Goal: Task Accomplishment & Management: Use online tool/utility

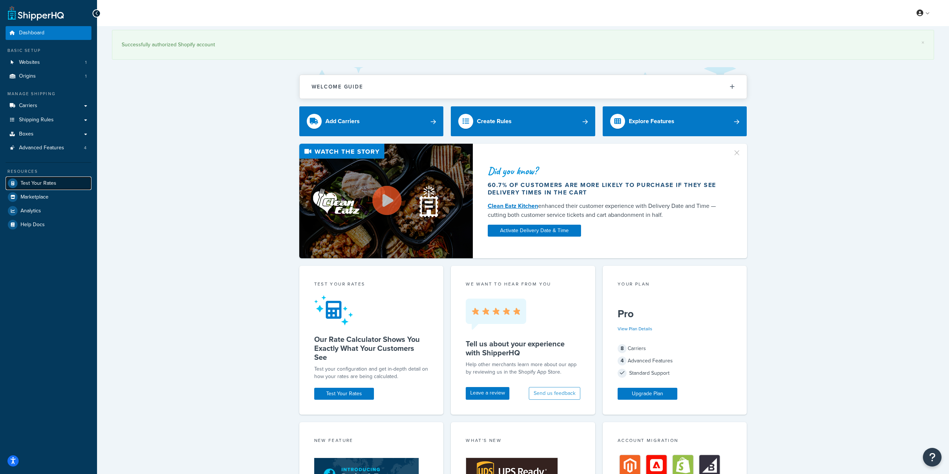
click at [59, 184] on link "Test Your Rates" at bounding box center [49, 183] width 86 height 13
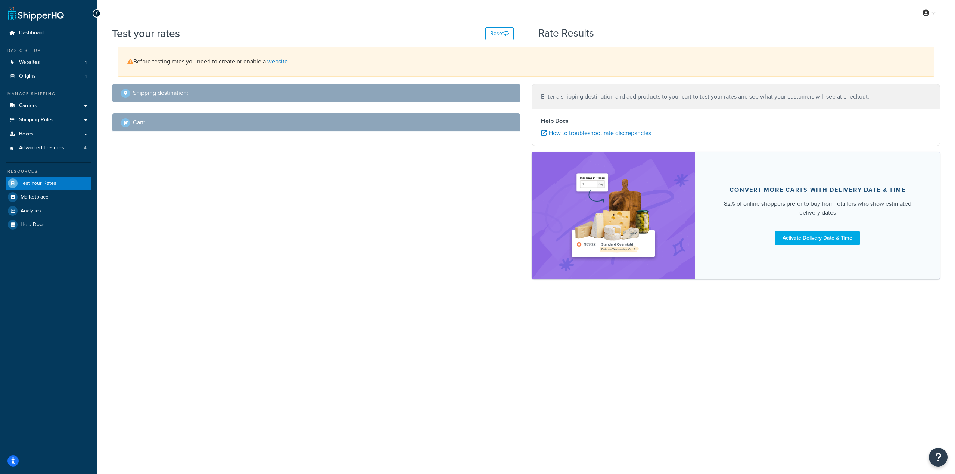
select select "[GEOGRAPHIC_DATA]"
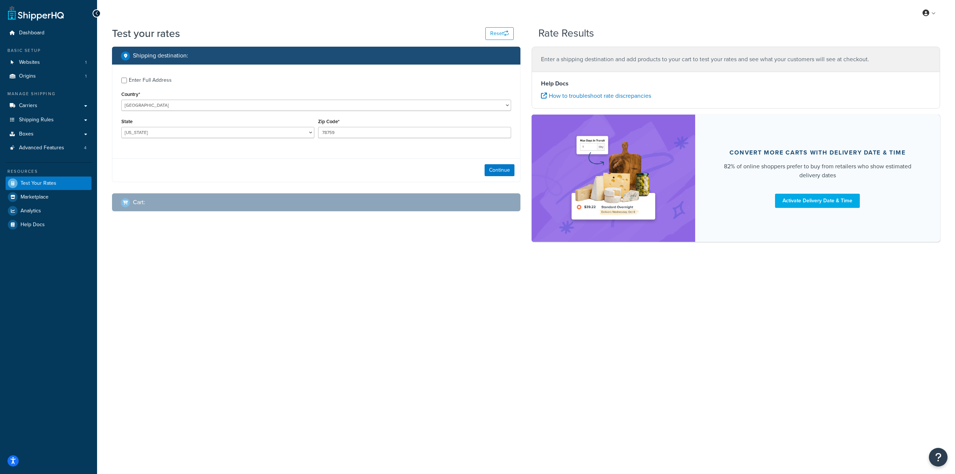
click at [159, 82] on div "Enter Full Address" at bounding box center [150, 80] width 43 height 10
click at [127, 82] on input "Enter Full Address" at bounding box center [124, 81] width 6 height 6
checkbox input "true"
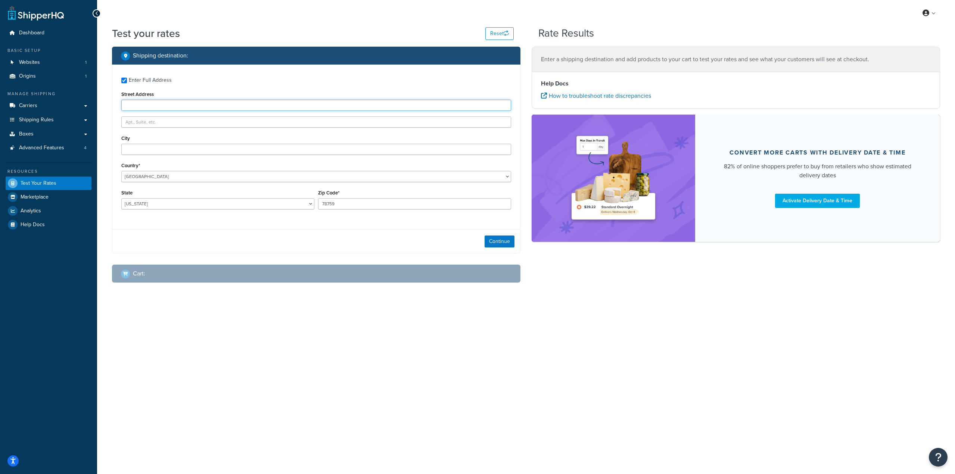
click at [191, 103] on input "Street Address" at bounding box center [316, 105] width 390 height 11
click at [362, 109] on input "Street Address" at bounding box center [316, 105] width 390 height 11
paste input "[STREET_ADDRESS]"
type input "[STREET_ADDRESS]"
click at [219, 147] on input "City" at bounding box center [316, 149] width 390 height 11
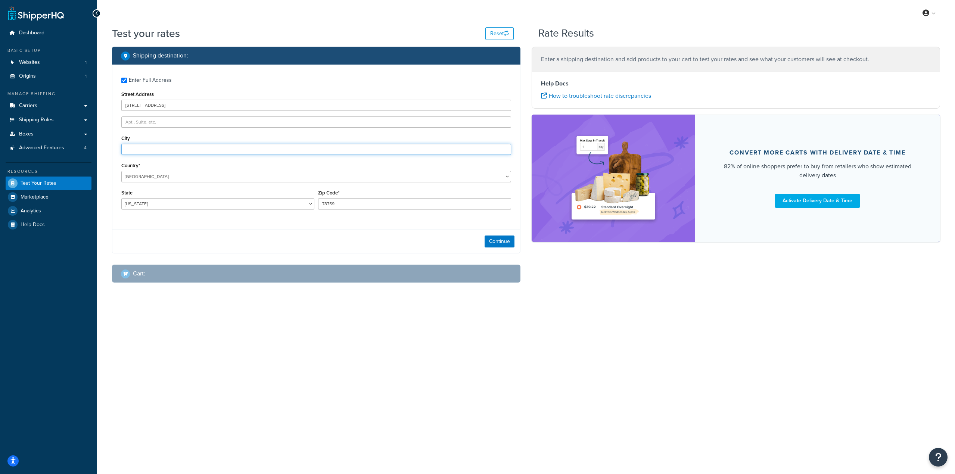
paste input "Geismar"
type input "Geismar"
click at [288, 210] on div "State [US_STATE] [US_STATE] [US_STATE] [US_STATE] [US_STATE] Armed Forces Ameri…" at bounding box center [217, 201] width 197 height 27
click at [290, 205] on select "[US_STATE] [US_STATE] [US_STATE] [US_STATE] [US_STATE] Armed Forces Americas Ar…" at bounding box center [217, 203] width 193 height 11
select select "LA"
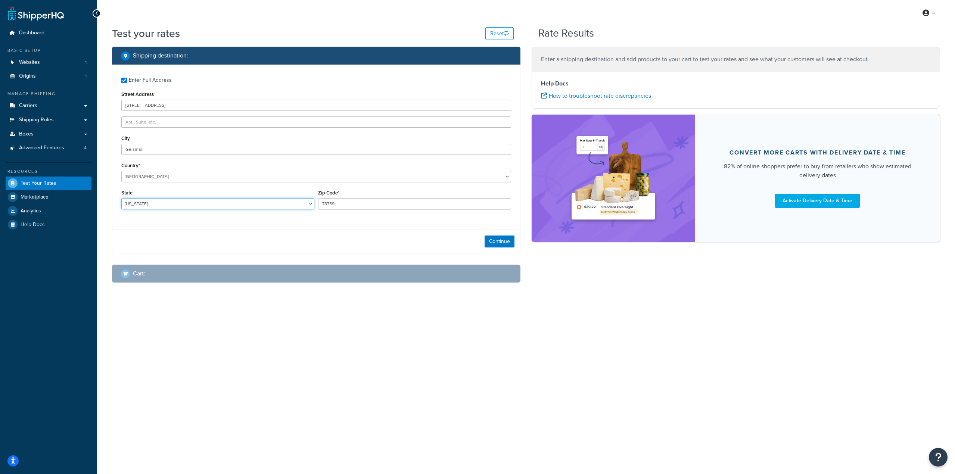
click at [121, 199] on select "[US_STATE] [US_STATE] [US_STATE] [US_STATE] [US_STATE] Armed Forces Americas Ar…" at bounding box center [217, 203] width 193 height 11
click at [362, 204] on input "78759" at bounding box center [414, 203] width 193 height 11
type input "70734"
click at [499, 241] on button "Continue" at bounding box center [500, 242] width 30 height 12
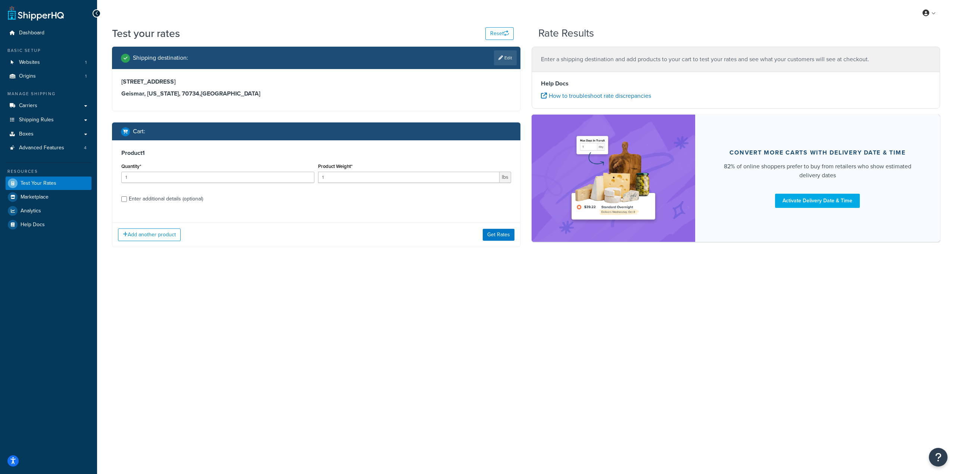
click at [194, 200] on div "Enter additional details (optional)" at bounding box center [166, 199] width 74 height 10
click at [127, 200] on input "Enter additional details (optional)" at bounding box center [124, 199] width 6 height 6
checkbox input "true"
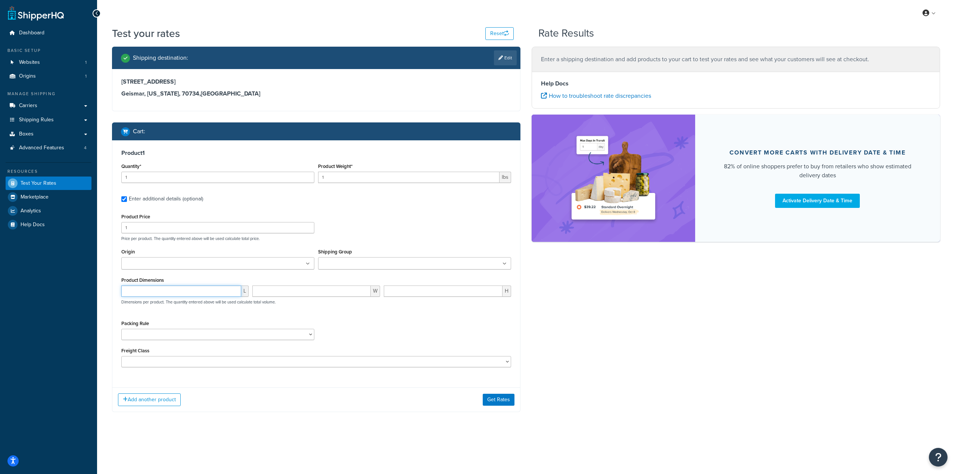
click at [203, 290] on input "number" at bounding box center [181, 291] width 120 height 11
type input "20"
click at [503, 400] on button "Get Rates" at bounding box center [499, 400] width 32 height 12
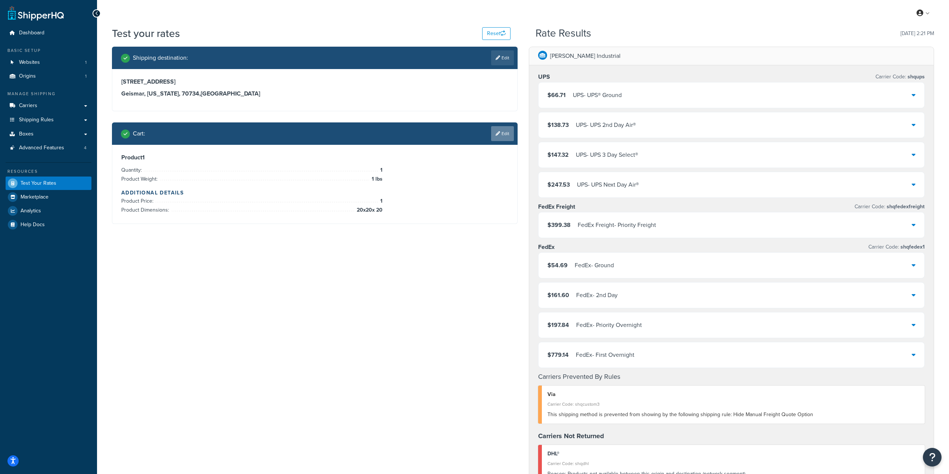
click at [507, 139] on link "Edit" at bounding box center [502, 133] width 23 height 15
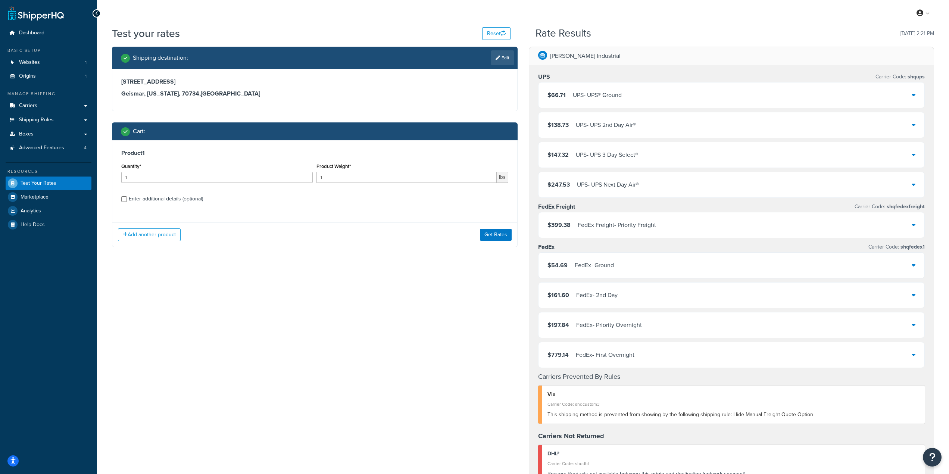
click at [165, 203] on div "Enter additional details (optional)" at bounding box center [166, 199] width 74 height 10
click at [127, 202] on input "Enter additional details (optional)" at bounding box center [124, 199] width 6 height 6
checkbox input "true"
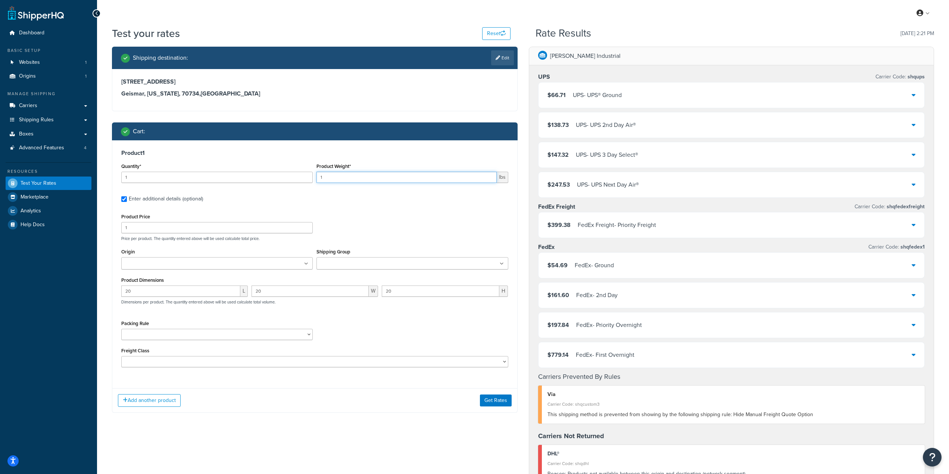
click at [341, 177] on input "1" at bounding box center [407, 177] width 180 height 11
type input "8"
click at [485, 400] on button "Get Rates" at bounding box center [496, 400] width 32 height 12
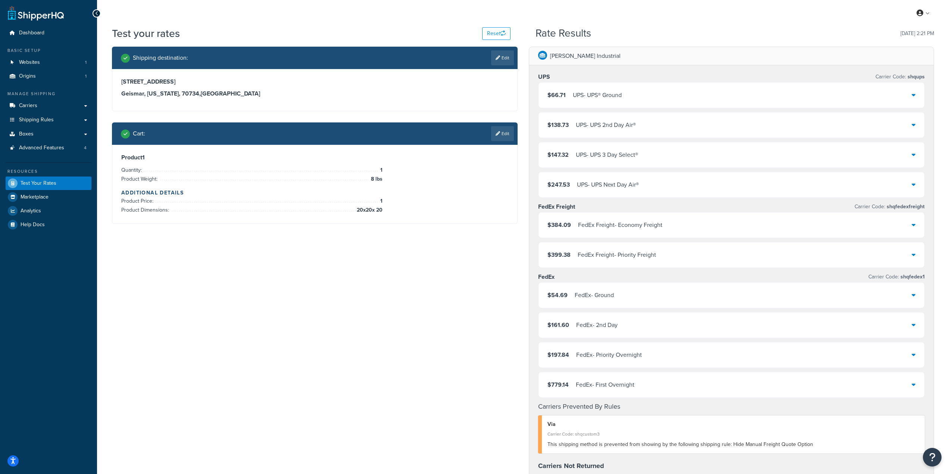
click at [313, 345] on div "Shipping destination : Edit [STREET_ADDRESS][US_STATE] Cart : Edit Product 1 Qu…" at bounding box center [523, 394] width 834 height 694
